Goal: Task Accomplishment & Management: Manage account settings

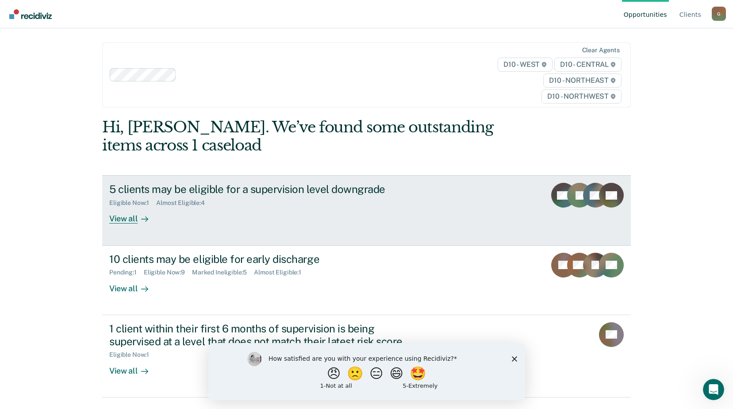
click at [111, 215] on div "View all" at bounding box center [134, 215] width 50 height 17
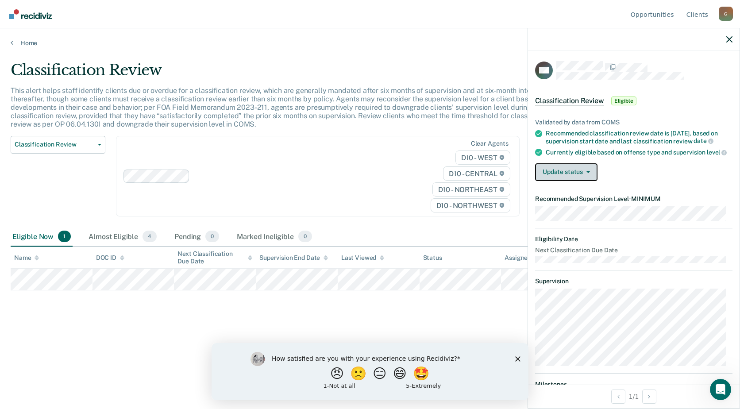
click at [571, 177] on button "Update status" at bounding box center [566, 172] width 62 height 18
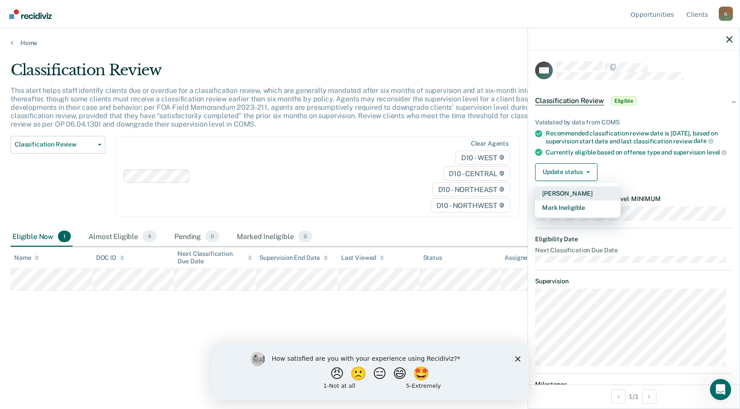
click at [551, 200] on button "[PERSON_NAME]" at bounding box center [577, 193] width 85 height 14
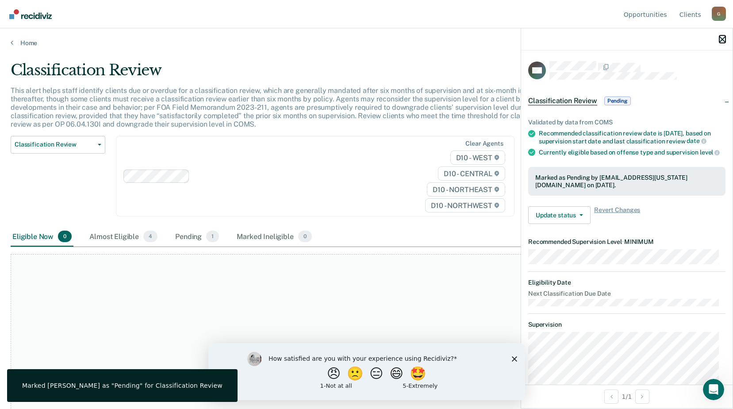
click at [723, 38] on icon "button" at bounding box center [722, 39] width 6 height 6
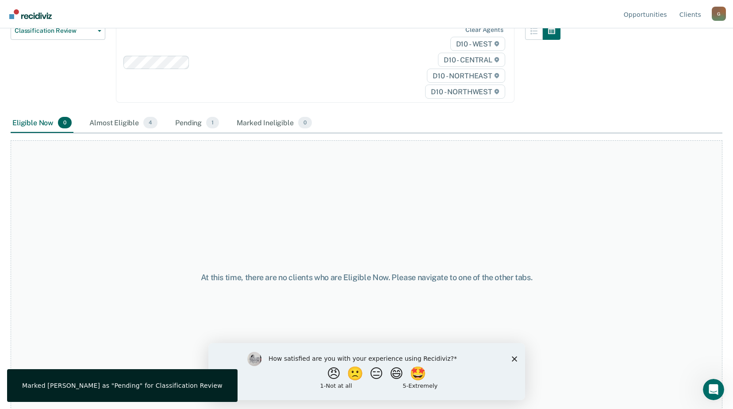
scroll to position [119, 0]
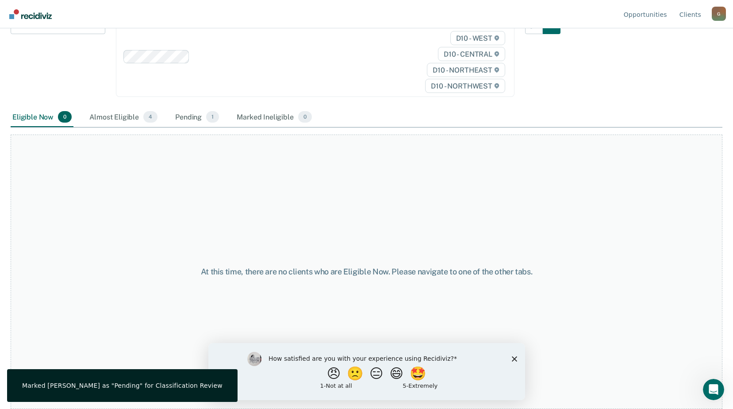
click at [513, 357] on polygon "Close survey" at bounding box center [513, 358] width 5 height 5
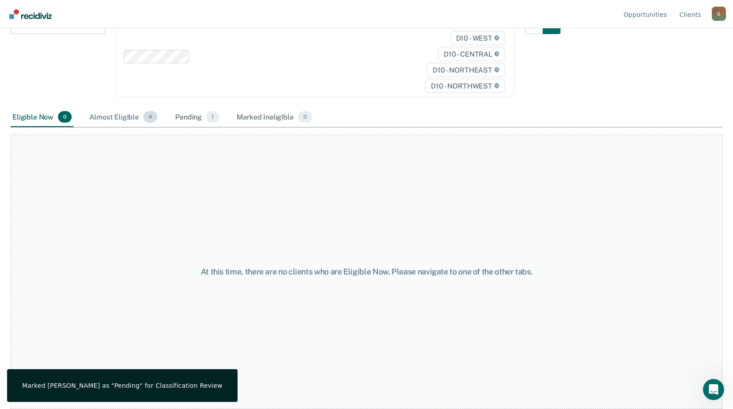
click at [120, 119] on div "Almost Eligible 4" at bounding box center [124, 116] width 72 height 19
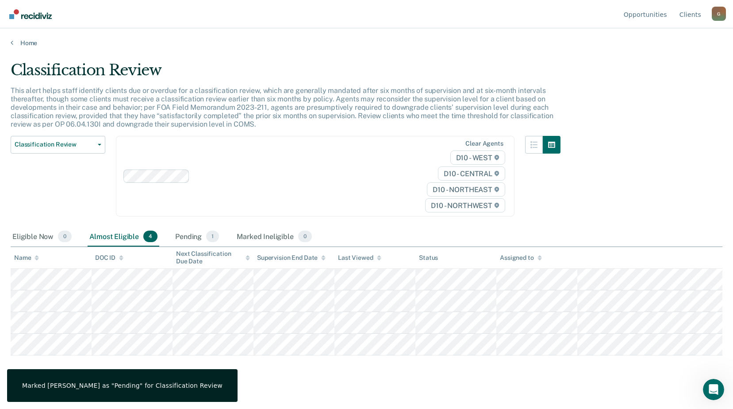
scroll to position [0, 0]
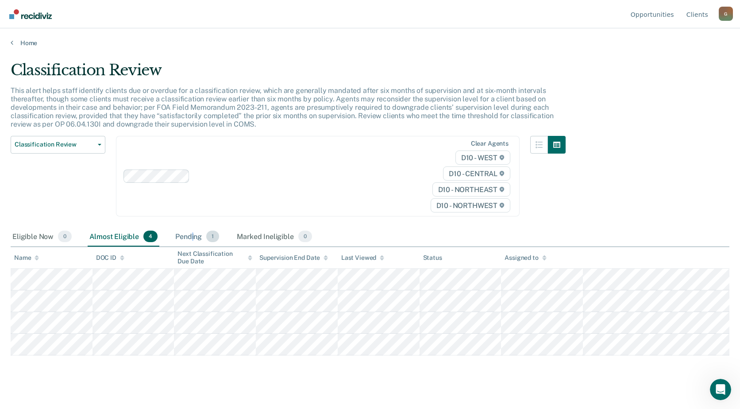
click at [192, 239] on div "Pending 1" at bounding box center [196, 236] width 47 height 19
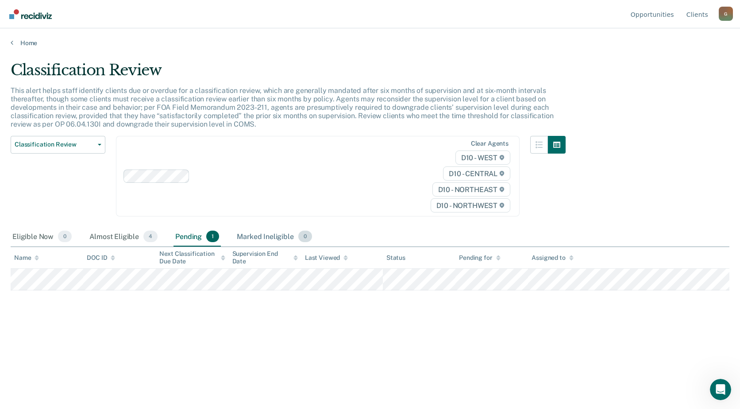
click at [259, 236] on div "Marked Ineligible 0" at bounding box center [274, 236] width 79 height 19
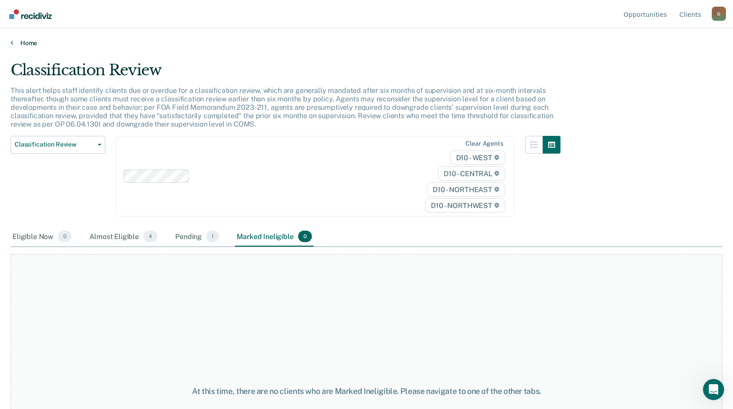
click at [31, 45] on link "Home" at bounding box center [367, 43] width 712 height 8
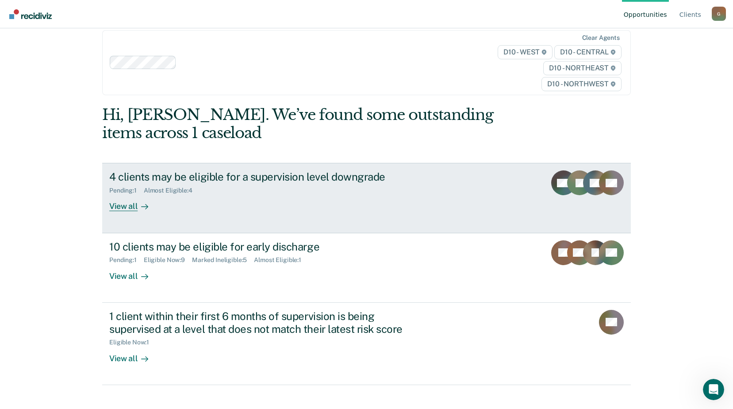
scroll to position [19, 0]
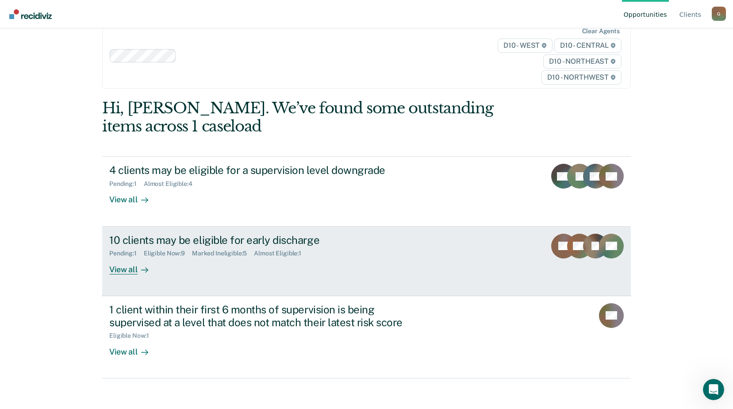
click at [122, 271] on div "View all" at bounding box center [134, 265] width 50 height 17
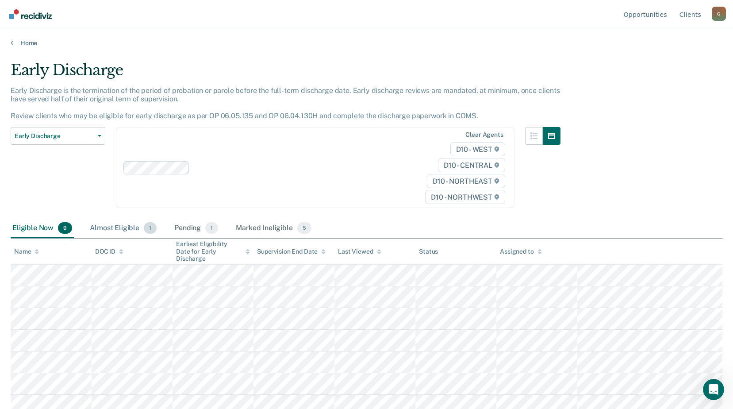
click at [118, 227] on div "Almost Eligible 1" at bounding box center [123, 227] width 70 height 19
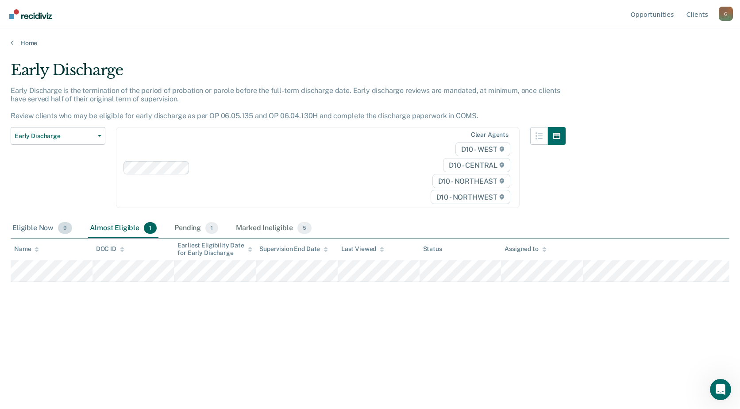
click at [32, 227] on div "Eligible Now 9" at bounding box center [42, 227] width 63 height 19
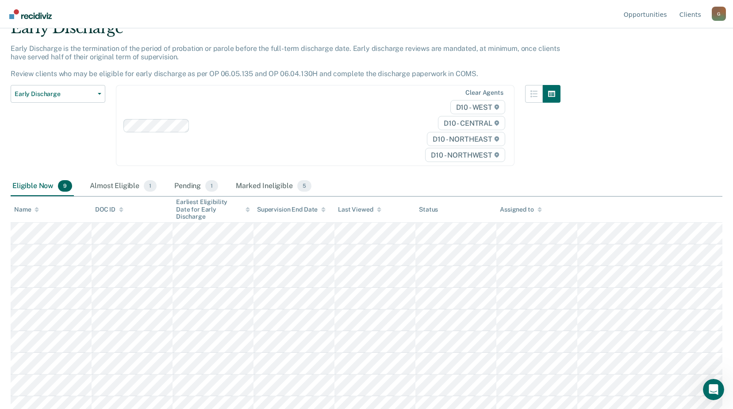
scroll to position [46, 0]
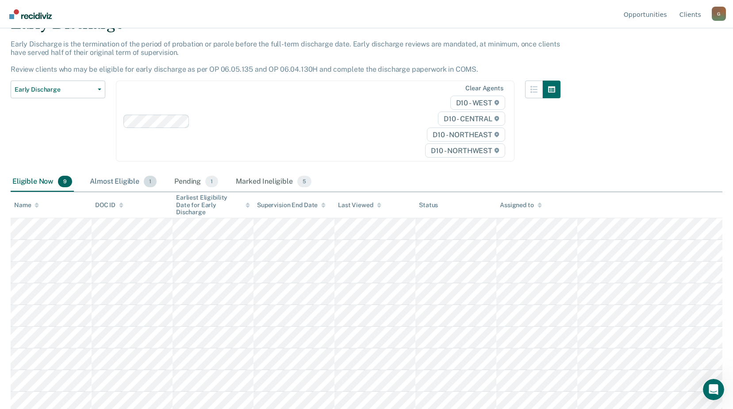
click at [107, 182] on div "Almost Eligible 1" at bounding box center [123, 181] width 70 height 19
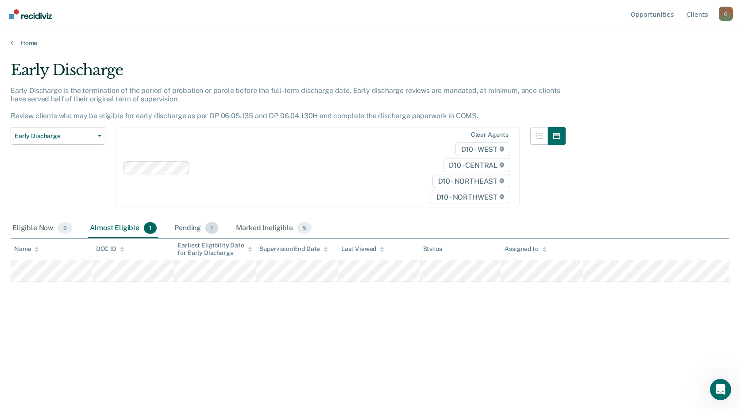
click at [186, 229] on div "Pending 1" at bounding box center [195, 227] width 47 height 19
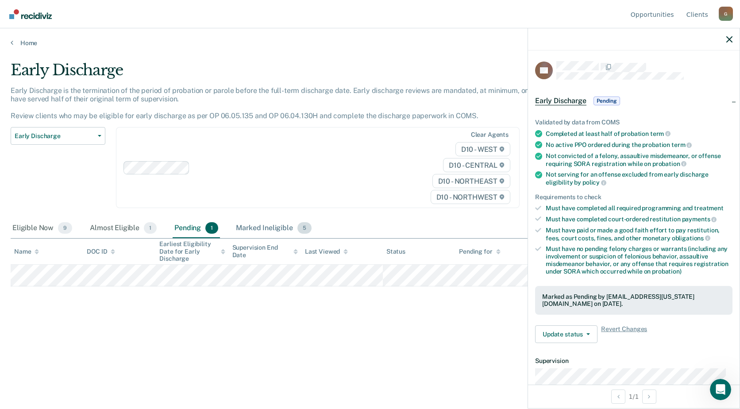
click at [272, 230] on div "Marked Ineligible 5" at bounding box center [273, 227] width 79 height 19
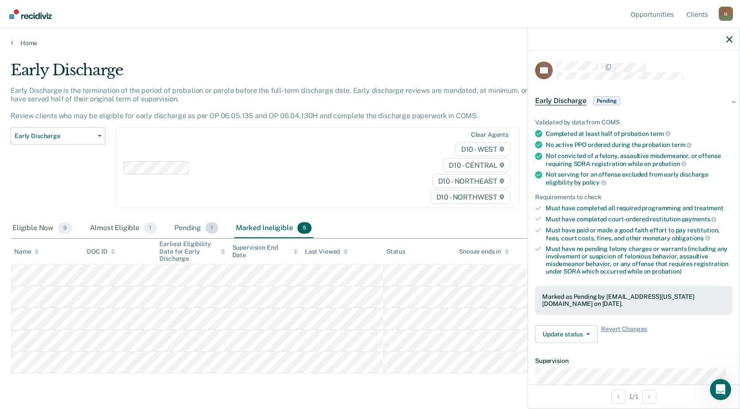
click at [187, 227] on div "Pending 1" at bounding box center [195, 227] width 47 height 19
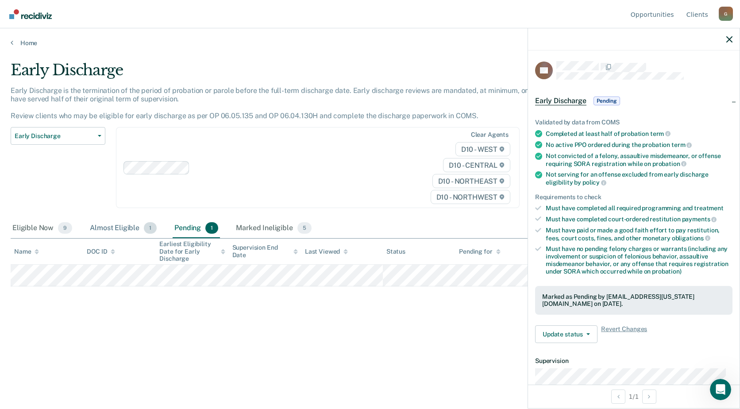
click at [120, 228] on div "Almost Eligible 1" at bounding box center [123, 227] width 70 height 19
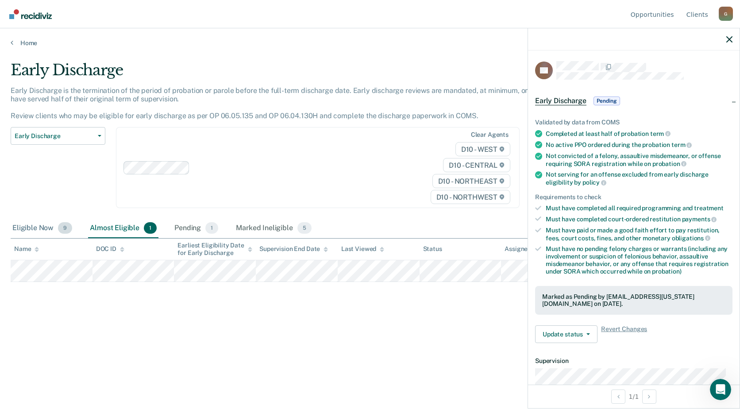
click at [36, 229] on div "Eligible Now 9" at bounding box center [42, 227] width 63 height 19
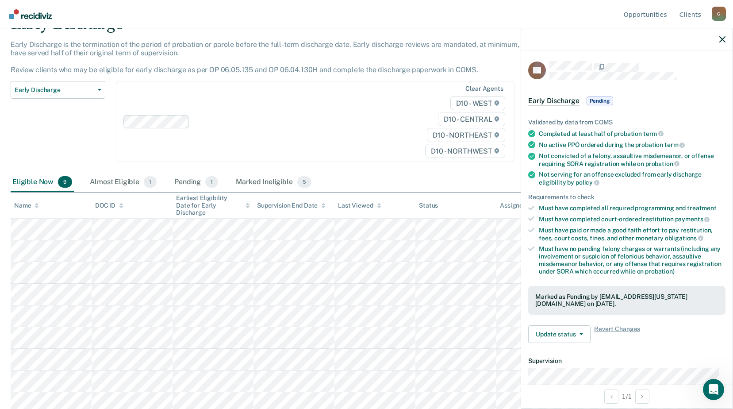
scroll to position [46, 0]
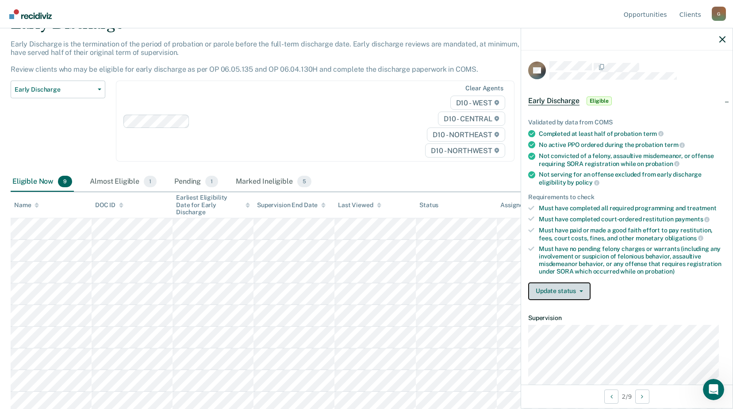
click at [556, 289] on button "Update status" at bounding box center [559, 291] width 62 height 18
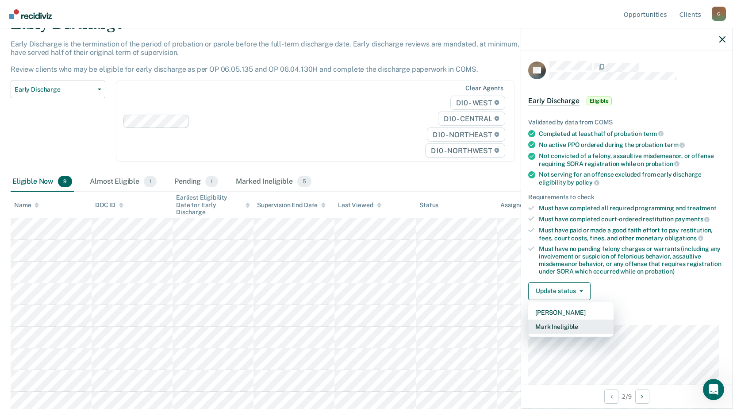
click at [563, 326] on button "Mark Ineligible" at bounding box center [570, 326] width 85 height 14
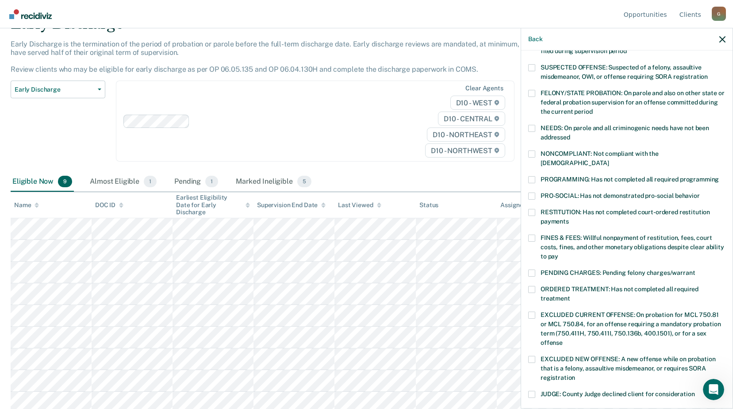
scroll to position [88, 0]
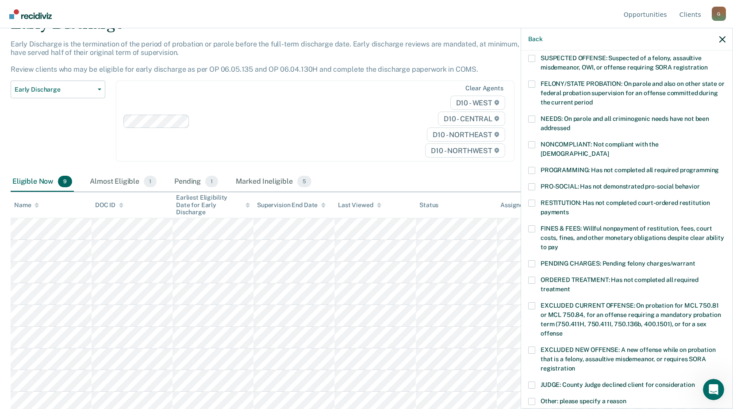
click at [529, 167] on span at bounding box center [531, 170] width 7 height 7
click at [719, 167] on input "PROGRAMMING: Has not completed all required programming" at bounding box center [719, 167] width 0 height 0
click at [529, 148] on label "NONCOMPLIANT: Not compliant with the [DEMOGRAPHIC_DATA]" at bounding box center [626, 150] width 197 height 19
click at [609, 150] on input "NONCOMPLIANT: Not compliant with the [DEMOGRAPHIC_DATA]" at bounding box center [609, 150] width 0 height 0
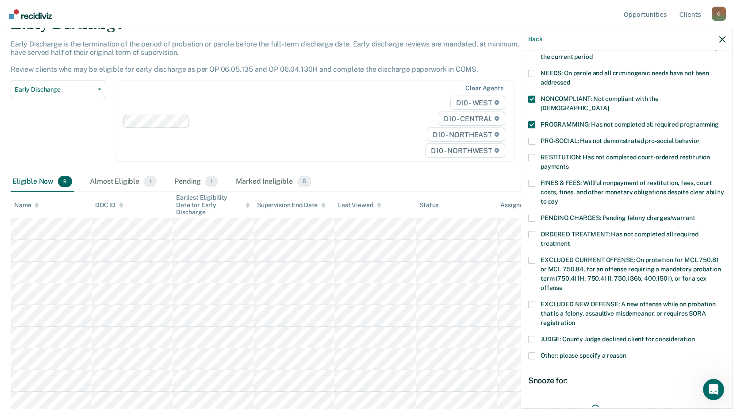
scroll to position [177, 0]
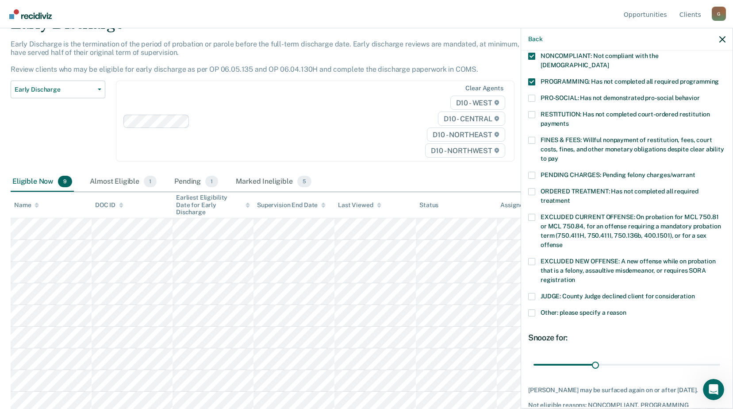
click at [533, 137] on span at bounding box center [531, 140] width 7 height 7
click at [558, 155] on input "FINES & FEES: Willful nonpayment of restitution, fees, court costs, fines, and …" at bounding box center [558, 155] width 0 height 0
drag, startPoint x: 594, startPoint y: 354, endPoint x: 741, endPoint y: 351, distance: 147.3
type input "90"
click at [720, 356] on input "range" at bounding box center [626, 363] width 187 height 15
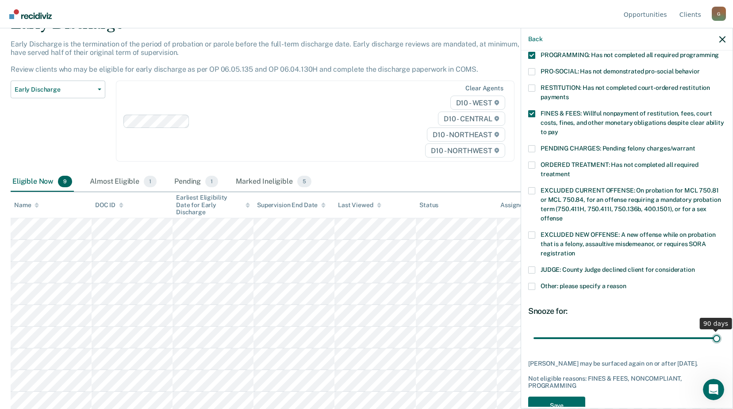
scroll to position [217, 0]
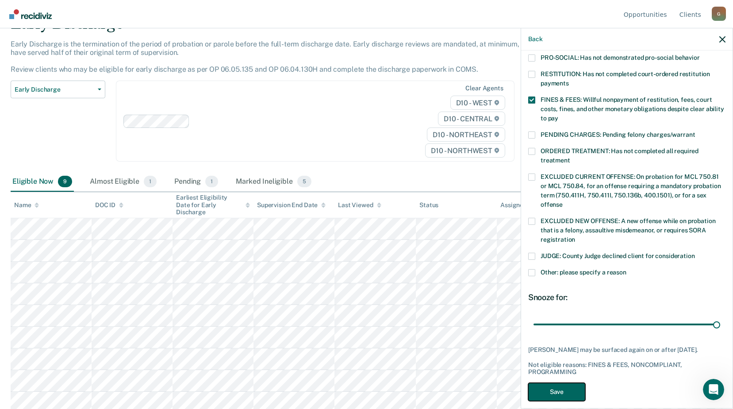
click at [557, 383] on button "Save" at bounding box center [556, 392] width 57 height 18
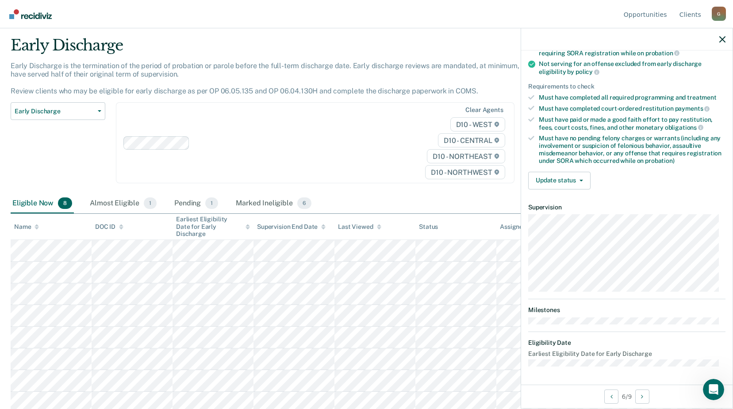
scroll to position [110, 0]
click at [555, 184] on button "Update status" at bounding box center [559, 181] width 62 height 18
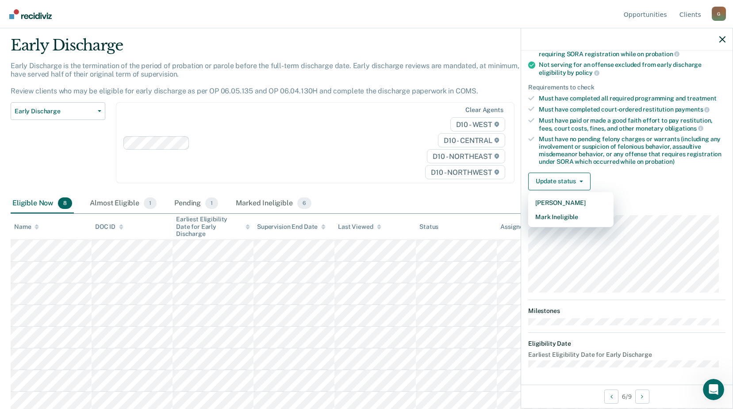
click at [460, 203] on div "Eligible Now 8 Almost Eligible 1 Pending 1 Marked Ineligible 6" at bounding box center [367, 204] width 712 height 20
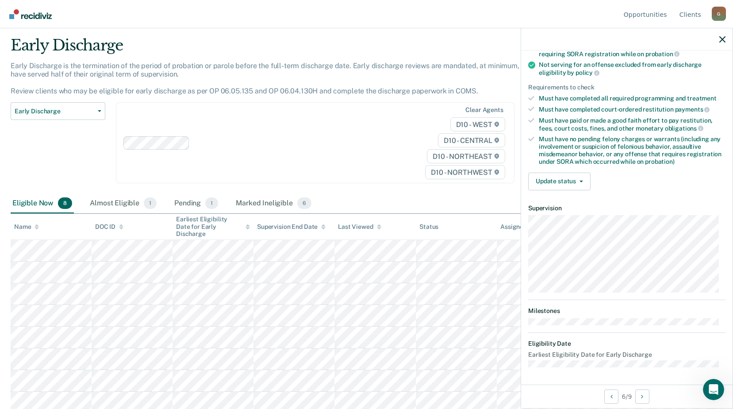
scroll to position [0, 0]
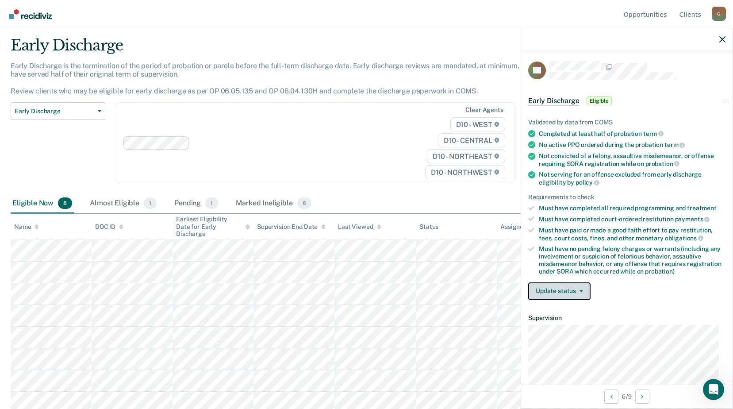
click at [558, 288] on button "Update status" at bounding box center [559, 291] width 62 height 18
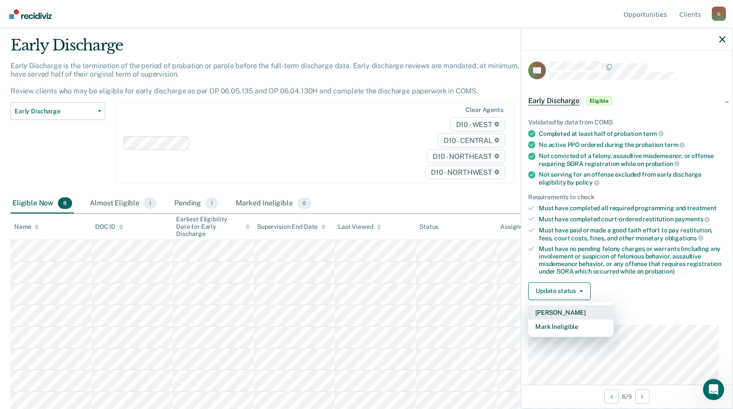
click at [561, 310] on button "[PERSON_NAME]" at bounding box center [570, 312] width 85 height 14
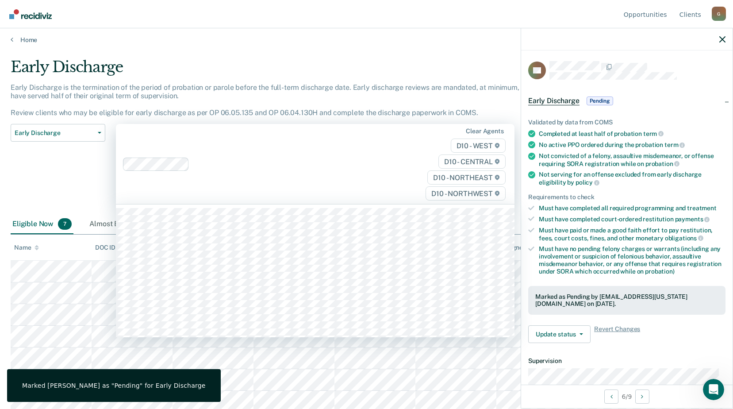
click at [312, 169] on div at bounding box center [292, 164] width 198 height 10
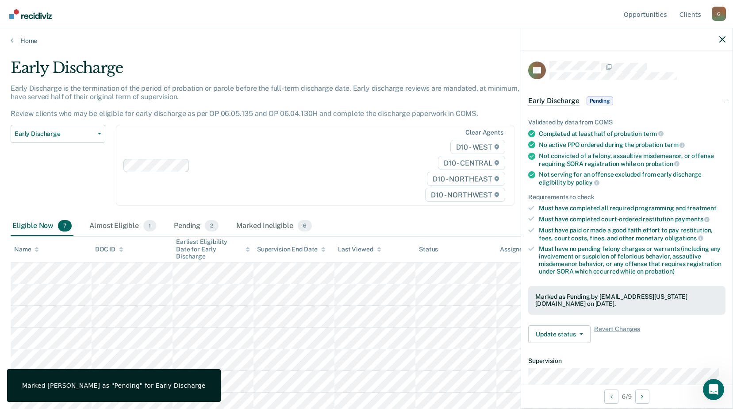
click at [51, 171] on div "Early Discharge Classification Review Early Discharge Minimum Telephone Reporti…" at bounding box center [58, 171] width 95 height 92
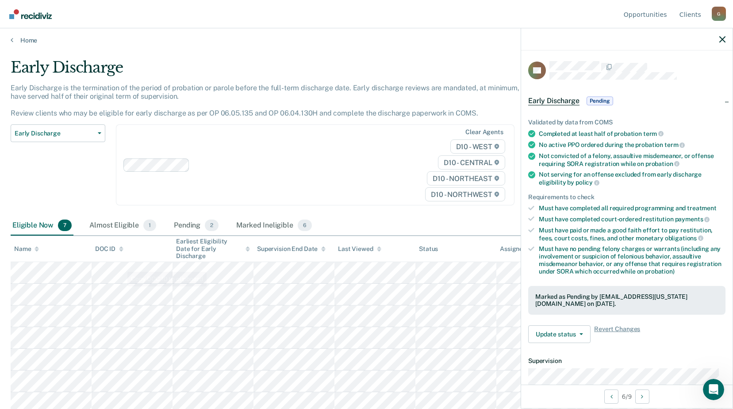
scroll to position [3, 0]
click at [718, 38] on div at bounding box center [626, 39] width 211 height 22
click at [720, 38] on icon "button" at bounding box center [722, 39] width 6 height 6
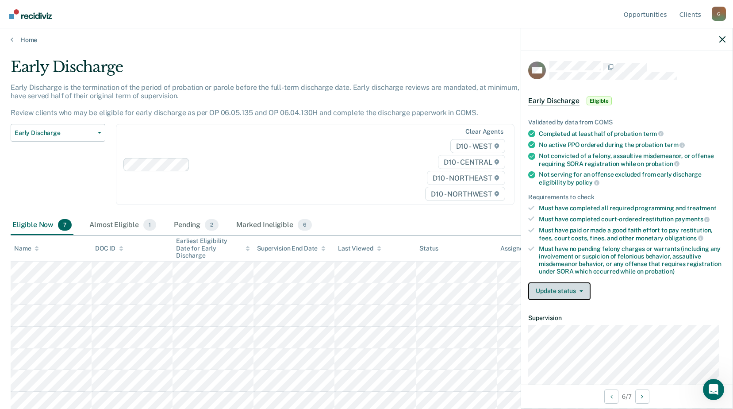
click at [560, 284] on button "Update status" at bounding box center [559, 291] width 62 height 18
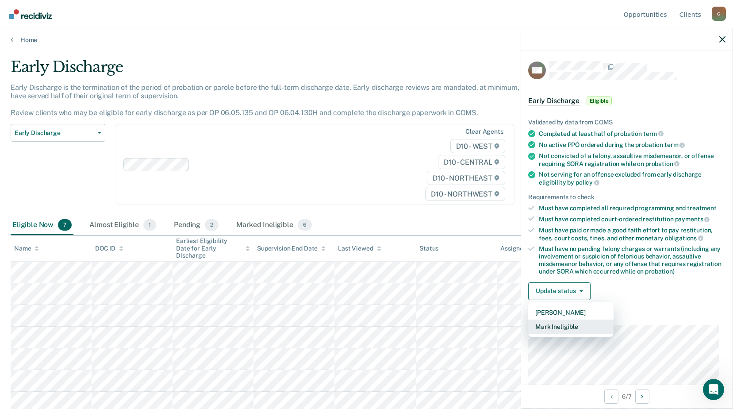
click at [555, 326] on button "Mark Ineligible" at bounding box center [570, 326] width 85 height 14
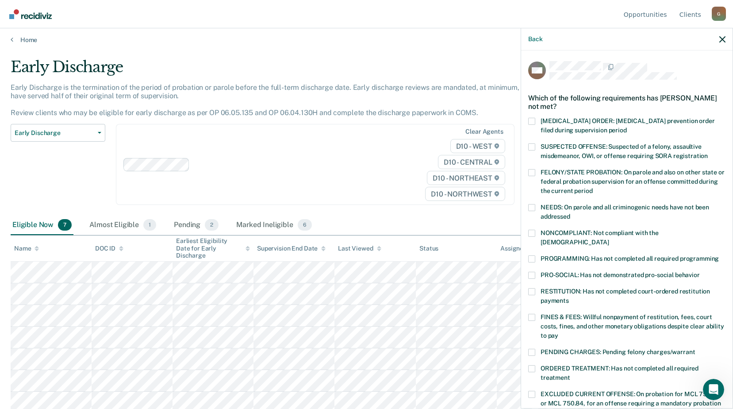
click at [531, 255] on span at bounding box center [531, 258] width 7 height 7
click at [719, 255] on input "PROGRAMMING: Has not completed all required programming" at bounding box center [719, 255] width 0 height 0
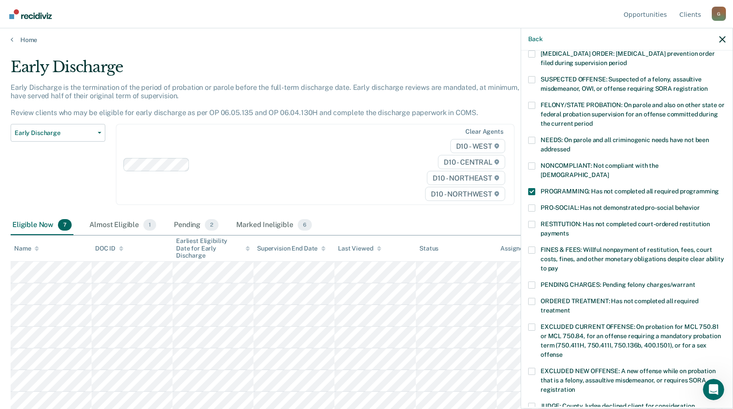
scroll to position [88, 0]
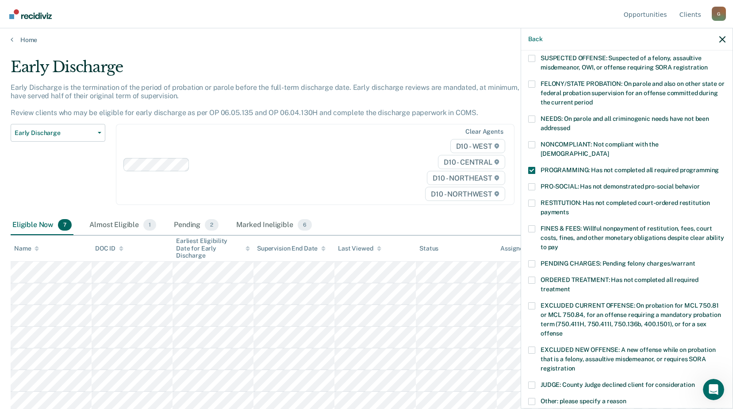
click at [533, 225] on span at bounding box center [531, 228] width 7 height 7
click at [558, 244] on input "FINES & FEES: Willful nonpayment of restitution, fees, court costs, fines, and …" at bounding box center [558, 244] width 0 height 0
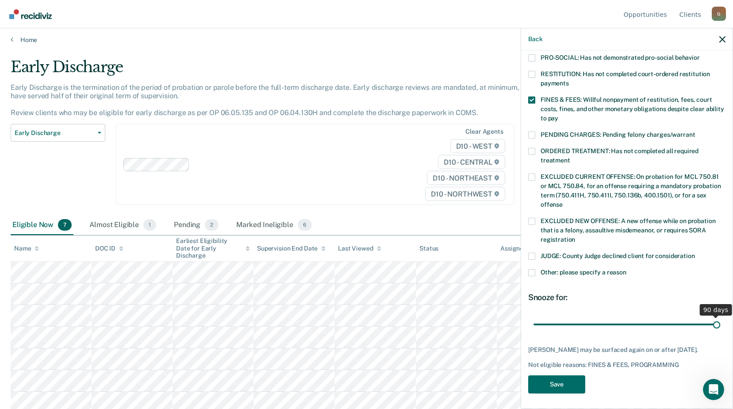
scroll to position [210, 0]
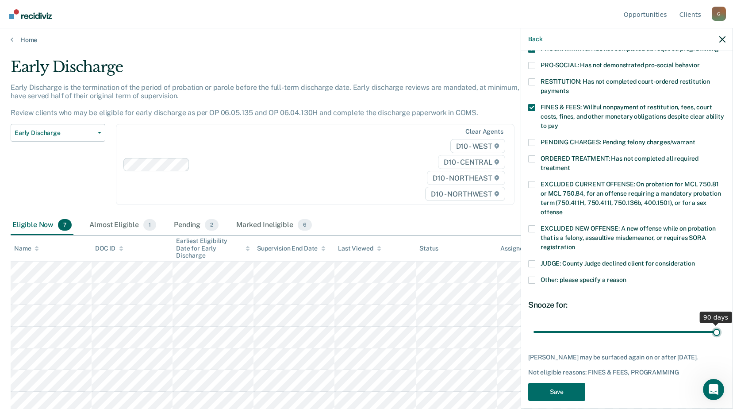
drag, startPoint x: 592, startPoint y: 315, endPoint x: 718, endPoint y: 312, distance: 126.1
type input "90"
click at [718, 324] on input "range" at bounding box center [626, 331] width 187 height 15
click at [557, 383] on button "Save" at bounding box center [556, 392] width 57 height 18
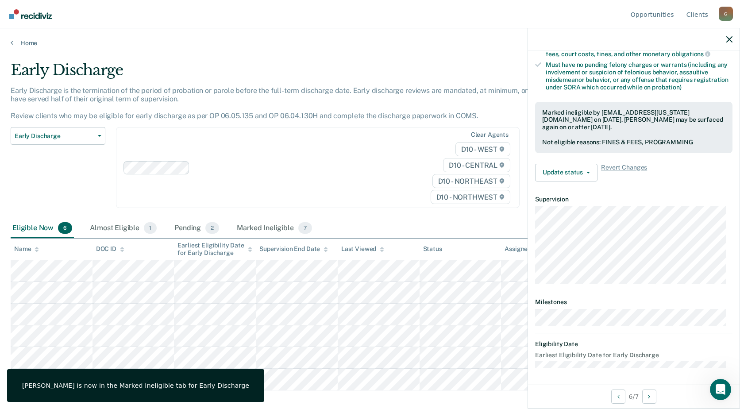
scroll to position [110, 0]
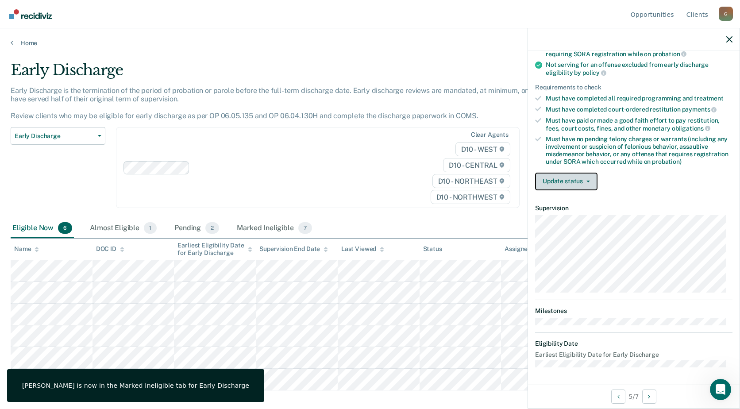
click at [572, 179] on button "Update status" at bounding box center [566, 181] width 62 height 18
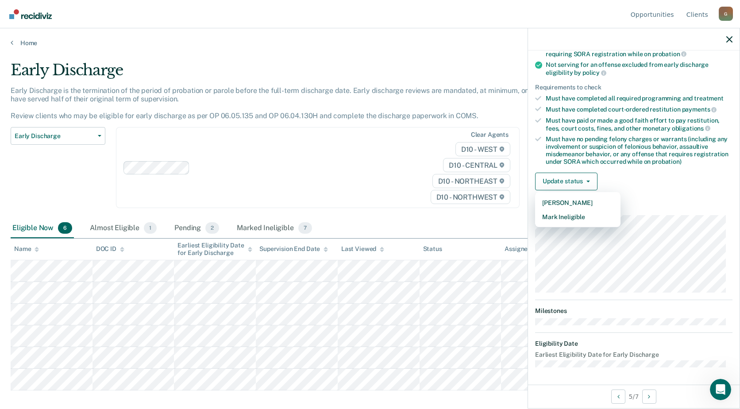
click at [366, 224] on div "Eligible Now 6 Almost Eligible 1 Pending 2 Marked Ineligible 7" at bounding box center [370, 228] width 718 height 20
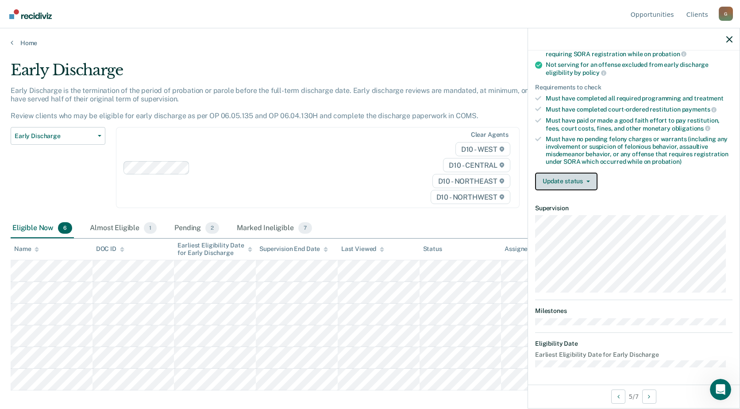
click at [569, 180] on button "Update status" at bounding box center [566, 181] width 62 height 18
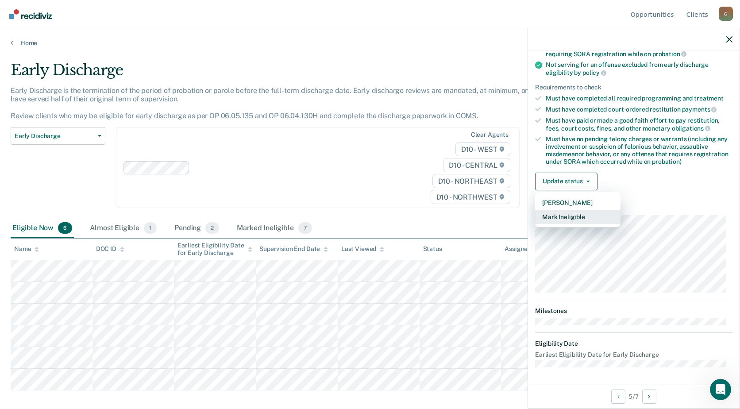
click at [562, 215] on button "Mark Ineligible" at bounding box center [577, 217] width 85 height 14
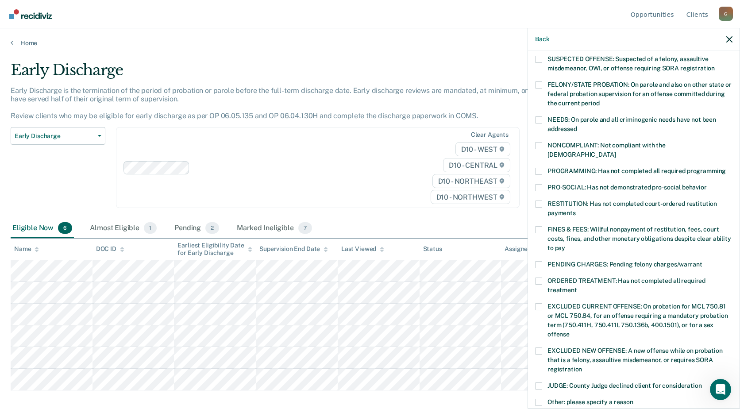
scroll to position [88, 0]
click at [543, 199] on label "RESTITUTION: Has not completed court-ordered restitution payments" at bounding box center [633, 208] width 197 height 19
click at [575, 209] on input "RESTITUTION: Has not completed court-ordered restitution payments" at bounding box center [575, 209] width 0 height 0
click at [538, 225] on span at bounding box center [538, 228] width 7 height 7
click at [565, 244] on input "FINES & FEES: Willful nonpayment of restitution, fees, court costs, fines, and …" at bounding box center [565, 244] width 0 height 0
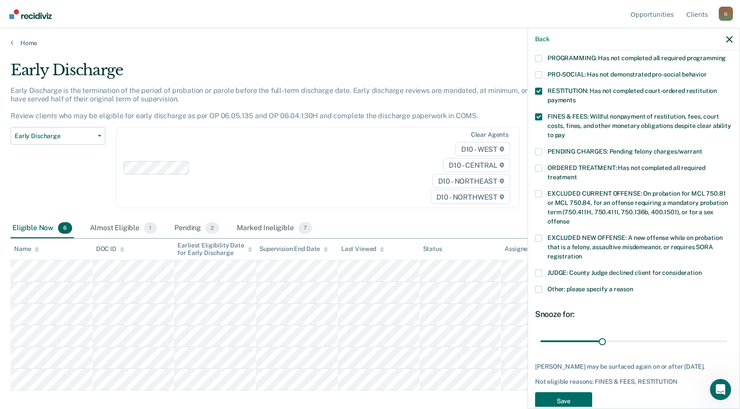
scroll to position [217, 0]
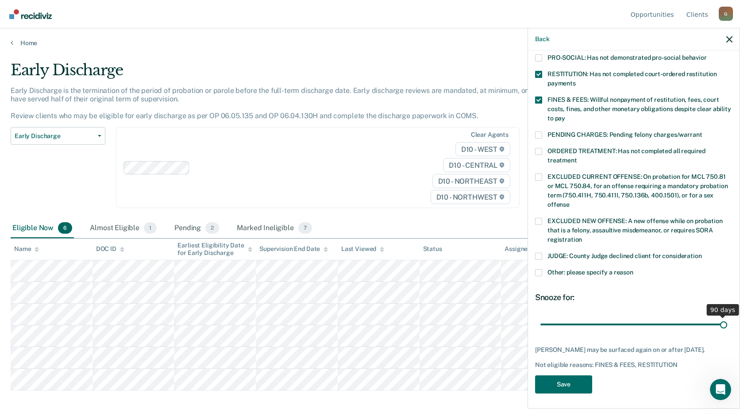
drag, startPoint x: 613, startPoint y: 312, endPoint x: 718, endPoint y: 312, distance: 104.8
type input "90"
click at [718, 316] on input "range" at bounding box center [633, 323] width 187 height 15
click at [571, 382] on button "Save" at bounding box center [563, 384] width 57 height 18
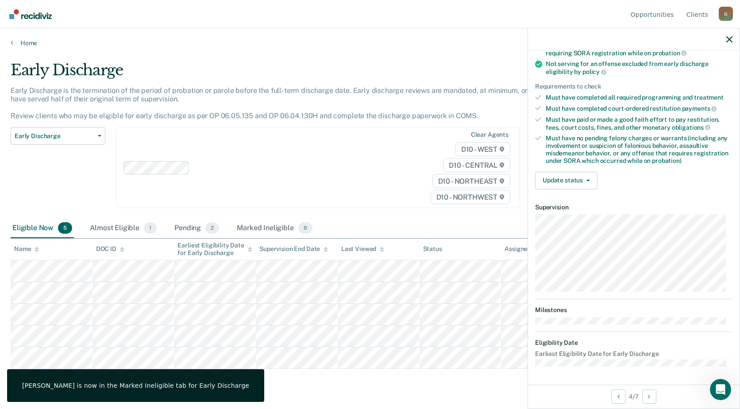
scroll to position [119, 0]
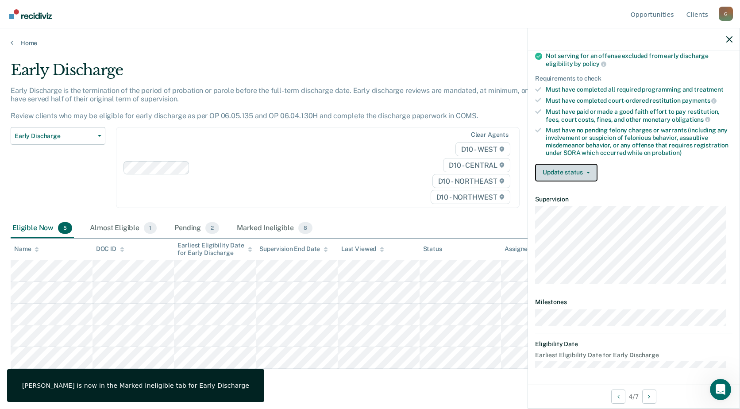
click at [564, 172] on button "Update status" at bounding box center [566, 173] width 62 height 18
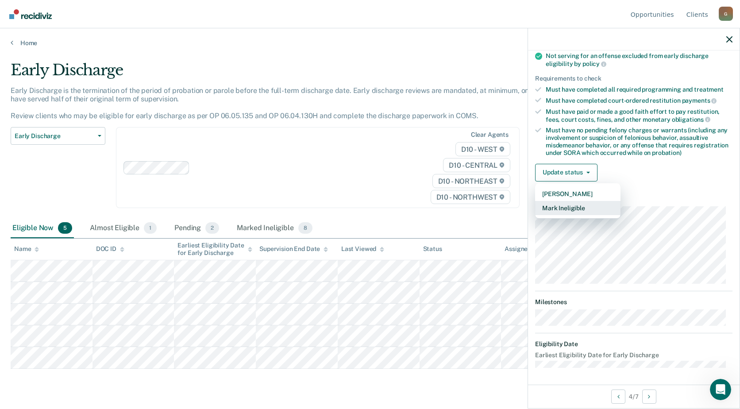
click at [568, 207] on button "Mark Ineligible" at bounding box center [577, 208] width 85 height 14
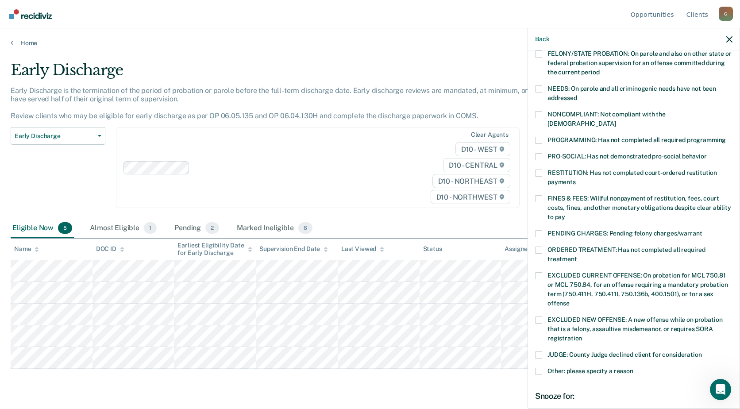
scroll to position [0, 0]
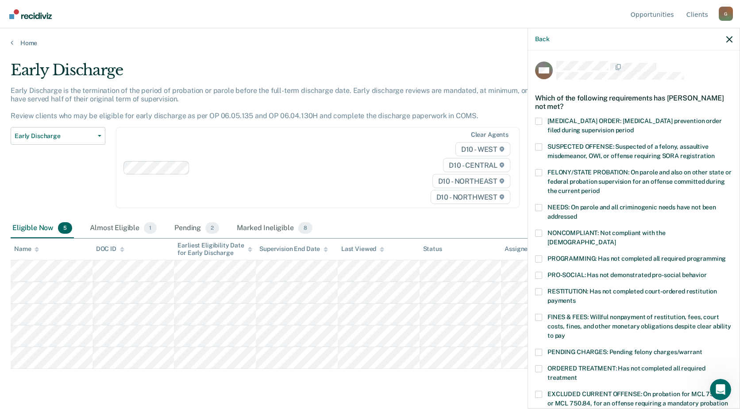
click at [539, 288] on span at bounding box center [538, 291] width 7 height 7
click at [575, 297] on input "RESTITUTION: Has not completed court-ordered restitution payments" at bounding box center [575, 297] width 0 height 0
click at [540, 314] on span at bounding box center [538, 317] width 7 height 7
click at [565, 332] on input "FINES & FEES: Willful nonpayment of restitution, fees, court costs, fines, and …" at bounding box center [565, 332] width 0 height 0
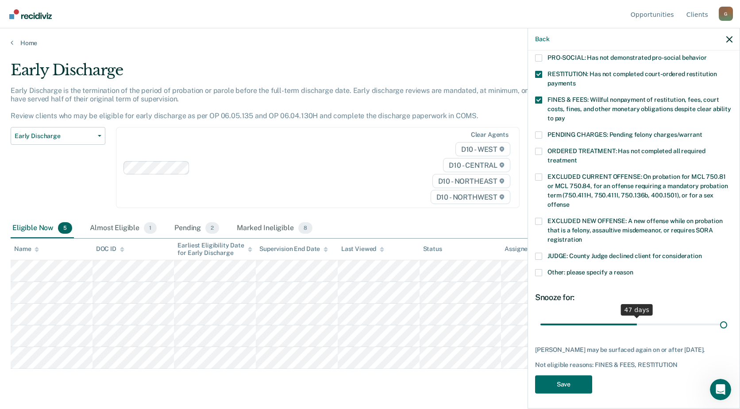
scroll to position [210, 0]
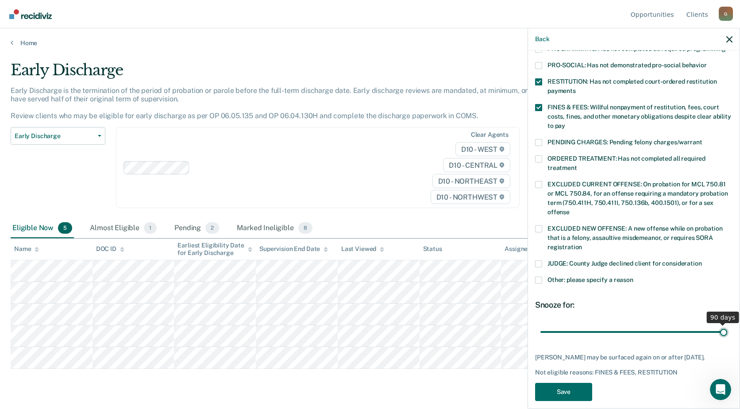
drag, startPoint x: 601, startPoint y: 316, endPoint x: 741, endPoint y: 316, distance: 140.2
type input "90"
click at [727, 324] on input "range" at bounding box center [633, 331] width 187 height 15
click at [569, 383] on button "Save" at bounding box center [563, 392] width 57 height 18
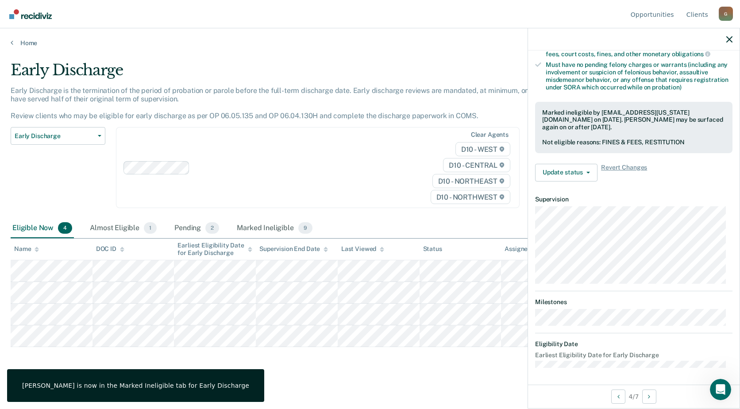
scroll to position [110, 0]
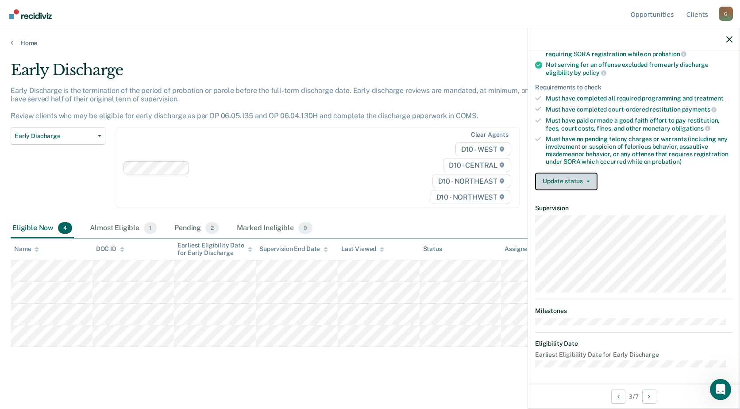
click at [570, 184] on button "Update status" at bounding box center [566, 181] width 62 height 18
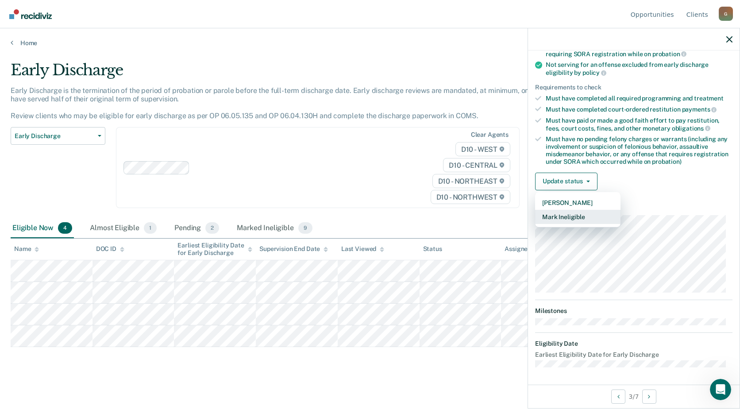
click at [563, 214] on button "Mark Ineligible" at bounding box center [577, 217] width 85 height 14
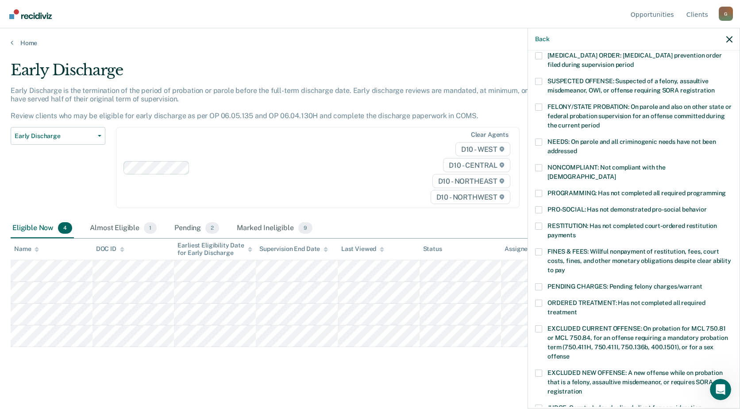
scroll to position [0, 0]
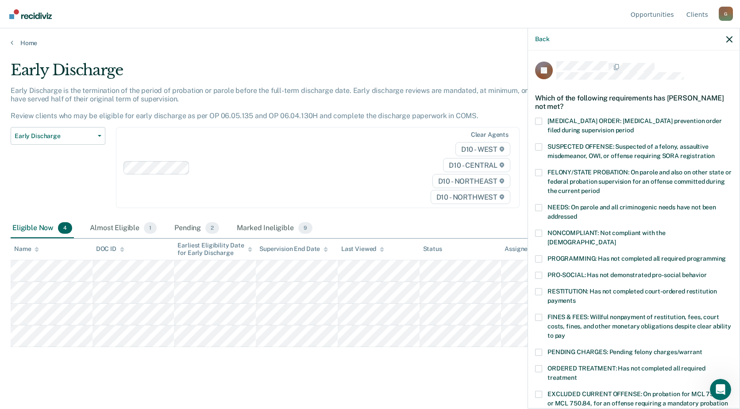
click at [538, 255] on span at bounding box center [538, 258] width 7 height 7
click at [725, 255] on input "PROGRAMMING: Has not completed all required programming" at bounding box center [725, 255] width 0 height 0
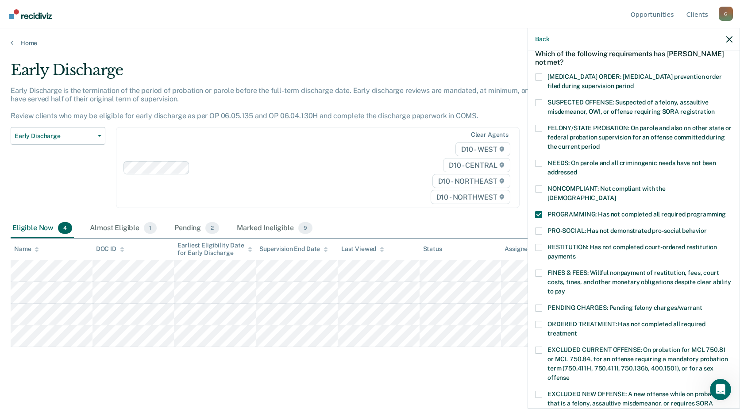
scroll to position [88, 0]
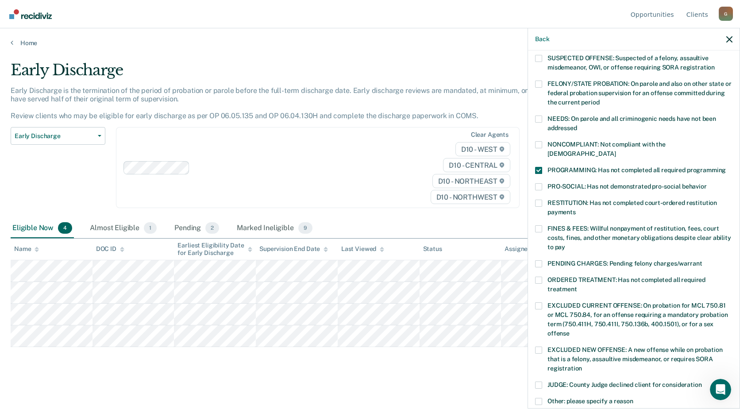
click at [538, 225] on span at bounding box center [538, 228] width 7 height 7
click at [565, 244] on input "FINES & FEES: Willful nonpayment of restitution, fees, court costs, fines, and …" at bounding box center [565, 244] width 0 height 0
click at [539, 199] on span at bounding box center [538, 202] width 7 height 7
click at [575, 209] on input "RESTITUTION: Has not completed court-ordered restitution payments" at bounding box center [575, 209] width 0 height 0
click at [540, 199] on span at bounding box center [538, 202] width 7 height 7
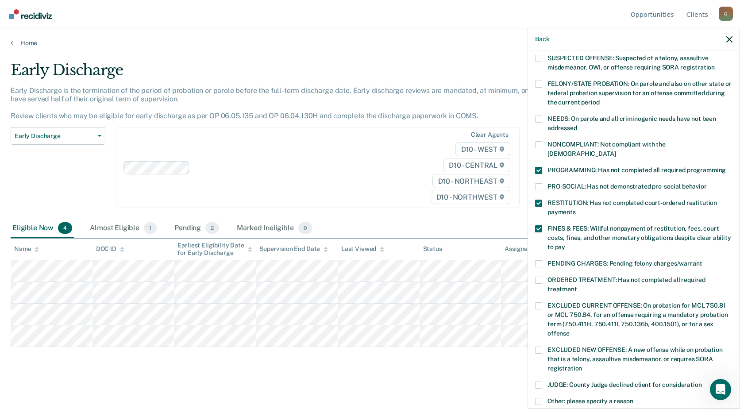
click at [575, 209] on input "RESTITUTION: Has not completed court-ordered restitution payments" at bounding box center [575, 209] width 0 height 0
click at [539, 199] on span at bounding box center [538, 202] width 7 height 7
click at [575, 209] on input "RESTITUTION: Has not completed court-ordered restitution payments" at bounding box center [575, 209] width 0 height 0
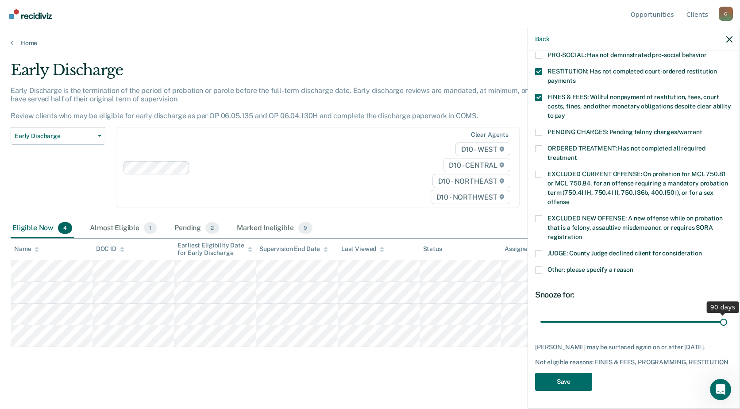
scroll to position [217, 0]
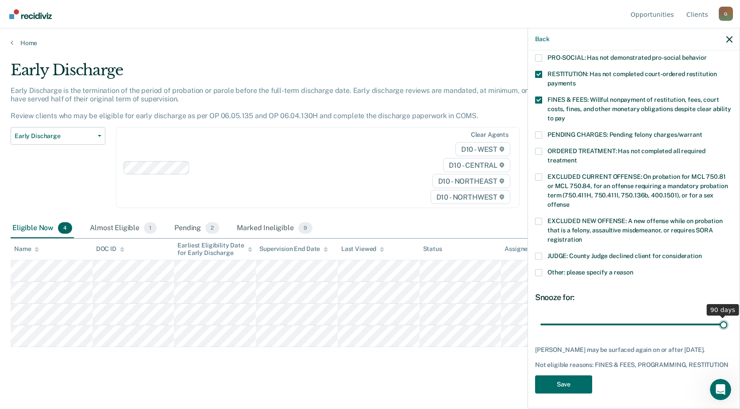
drag, startPoint x: 604, startPoint y: 303, endPoint x: 741, endPoint y: 304, distance: 136.7
type input "90"
click at [727, 316] on input "range" at bounding box center [633, 323] width 187 height 15
click at [568, 387] on button "Save" at bounding box center [563, 384] width 57 height 18
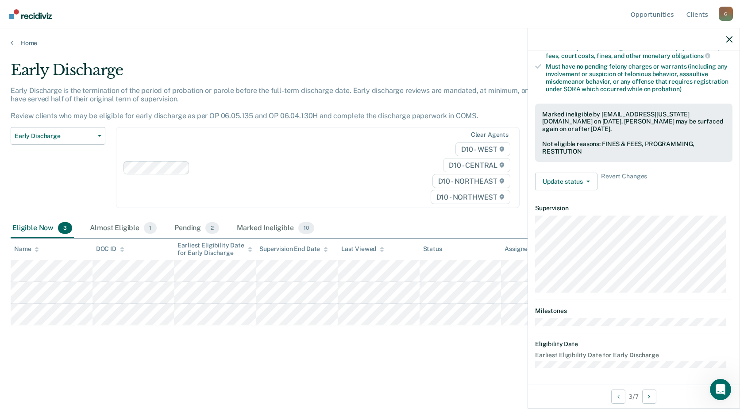
scroll to position [110, 0]
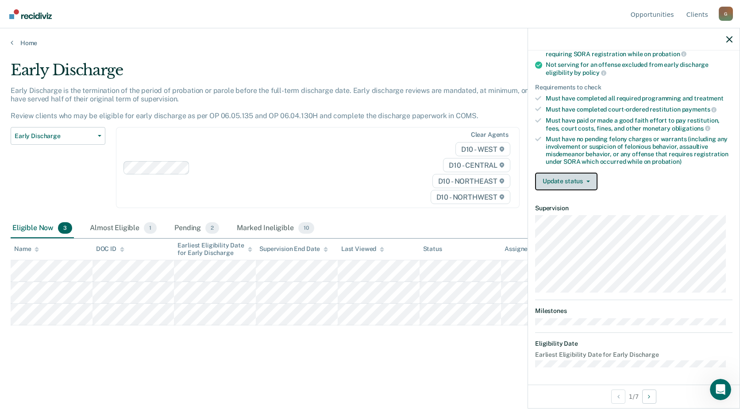
click at [567, 180] on button "Update status" at bounding box center [566, 181] width 62 height 18
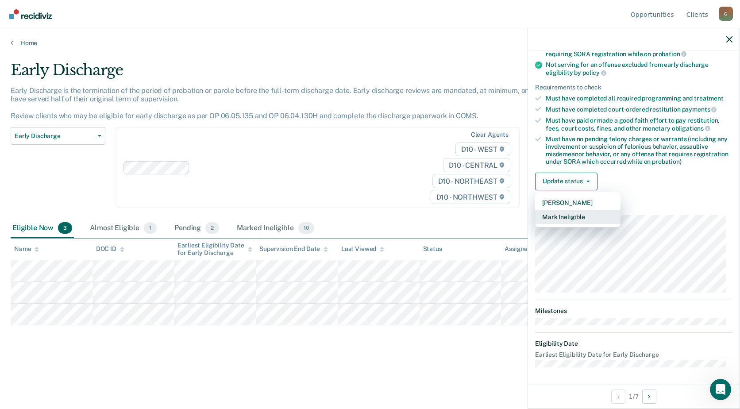
click at [563, 218] on button "Mark Ineligible" at bounding box center [577, 217] width 85 height 14
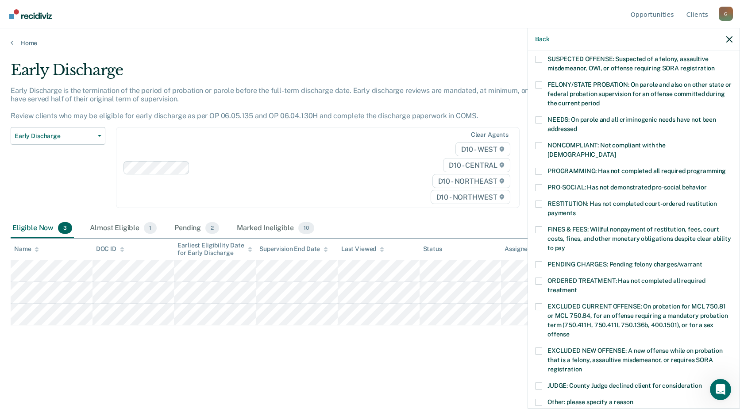
scroll to position [88, 0]
click at [543, 225] on label "FINES & FEES: Willful nonpayment of restitution, fees, court costs, fines, and …" at bounding box center [633, 239] width 197 height 28
click at [565, 244] on input "FINES & FEES: Willful nonpayment of restitution, fees, court costs, fines, and …" at bounding box center [565, 244] width 0 height 0
click at [539, 199] on span at bounding box center [538, 202] width 7 height 7
click at [575, 209] on input "RESTITUTION: Has not completed court-ordered restitution payments" at bounding box center [575, 209] width 0 height 0
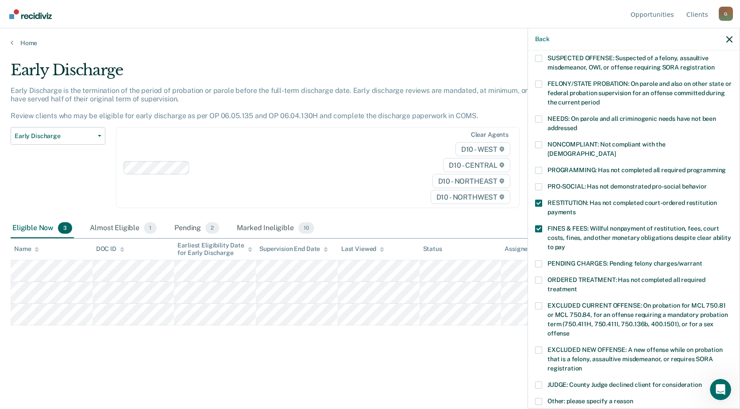
click at [539, 199] on span at bounding box center [538, 202] width 7 height 7
click at [575, 209] on input "RESTITUTION: Has not completed court-ordered restitution payments" at bounding box center [575, 209] width 0 height 0
click at [536, 276] on span at bounding box center [538, 279] width 7 height 7
click at [577, 286] on input "ORDERED TREATMENT: Has not completed all required treatment" at bounding box center [577, 286] width 0 height 0
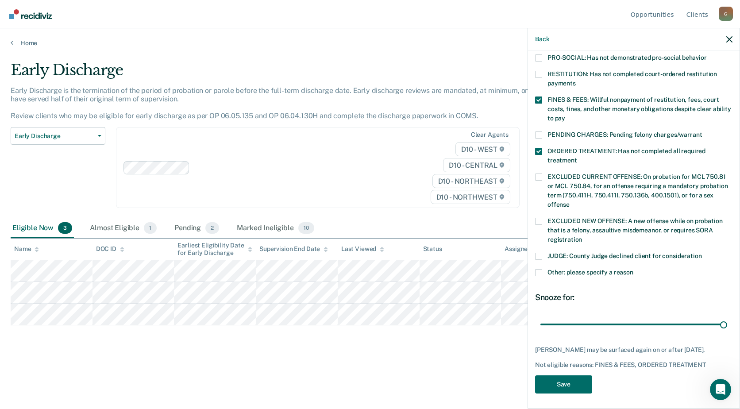
drag, startPoint x: 598, startPoint y: 313, endPoint x: 732, endPoint y: 320, distance: 134.6
type input "90"
click at [727, 320] on input "range" at bounding box center [633, 323] width 187 height 15
click at [565, 379] on button "Save" at bounding box center [563, 384] width 57 height 18
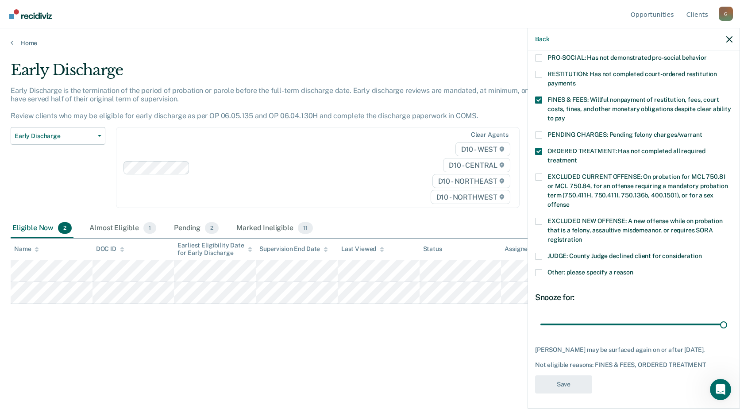
scroll to position [175, 0]
